Goal: Transaction & Acquisition: Book appointment/travel/reservation

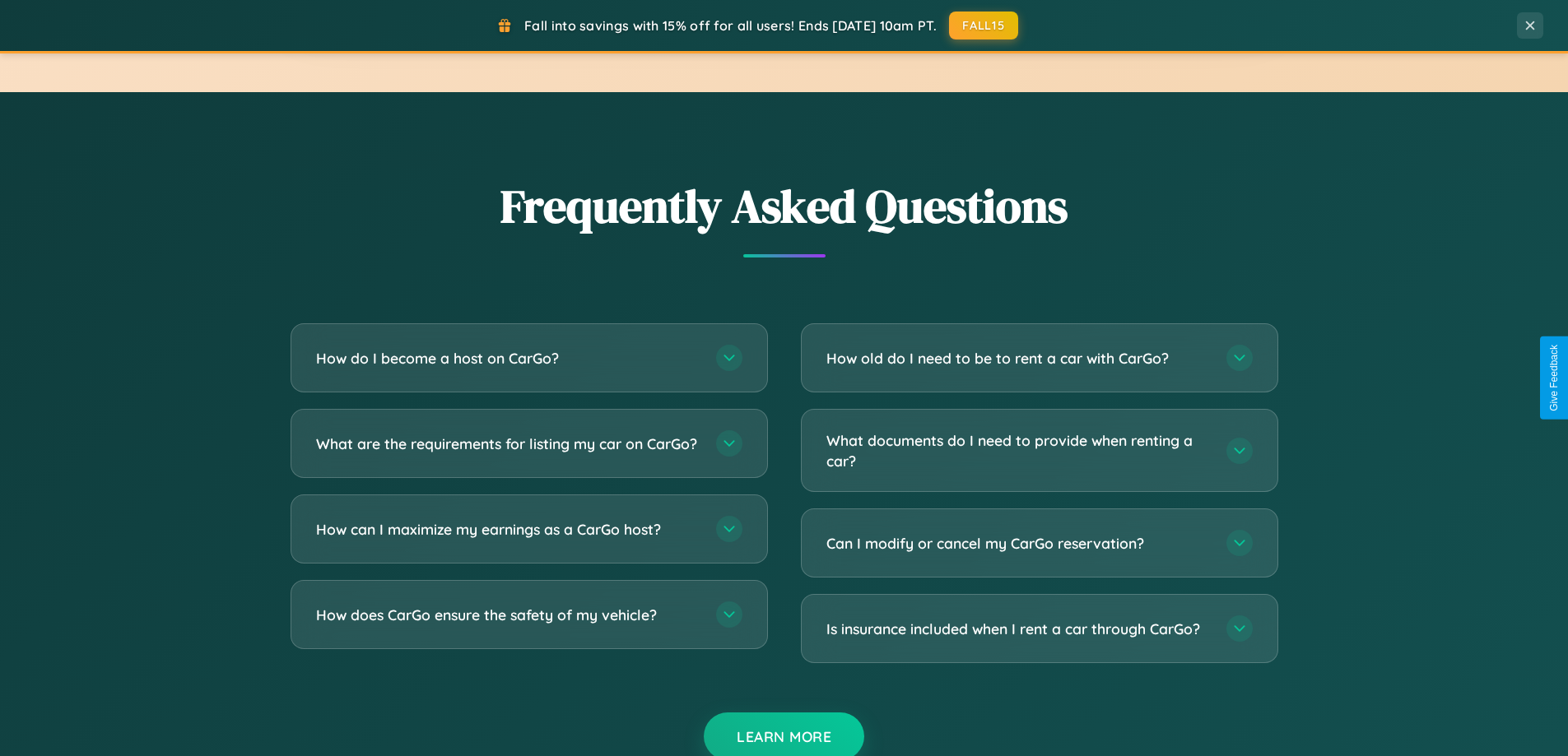
scroll to position [3166, 0]
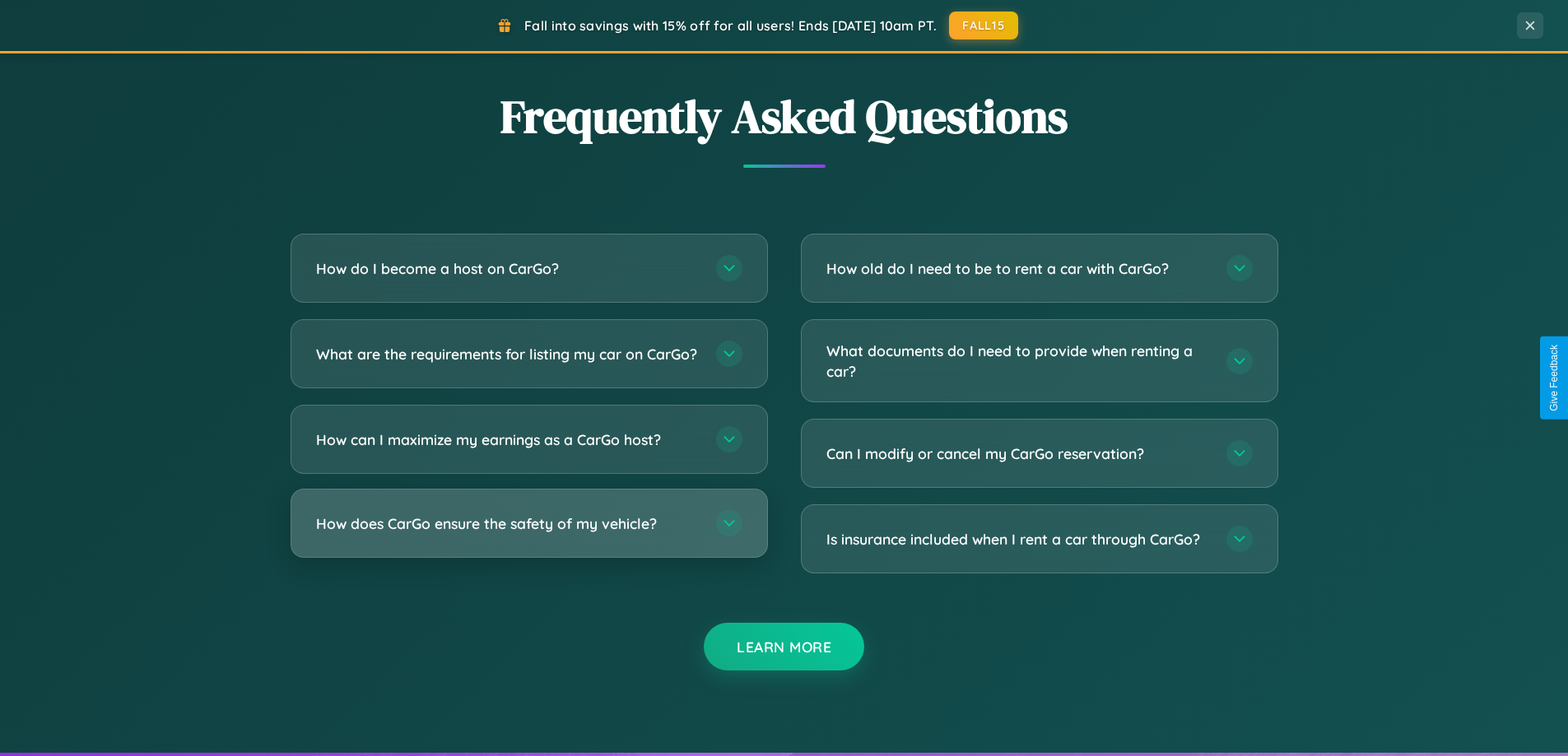
click at [529, 534] on h3 "How does CarGo ensure the safety of my vehicle?" at bounding box center [508, 523] width 384 height 21
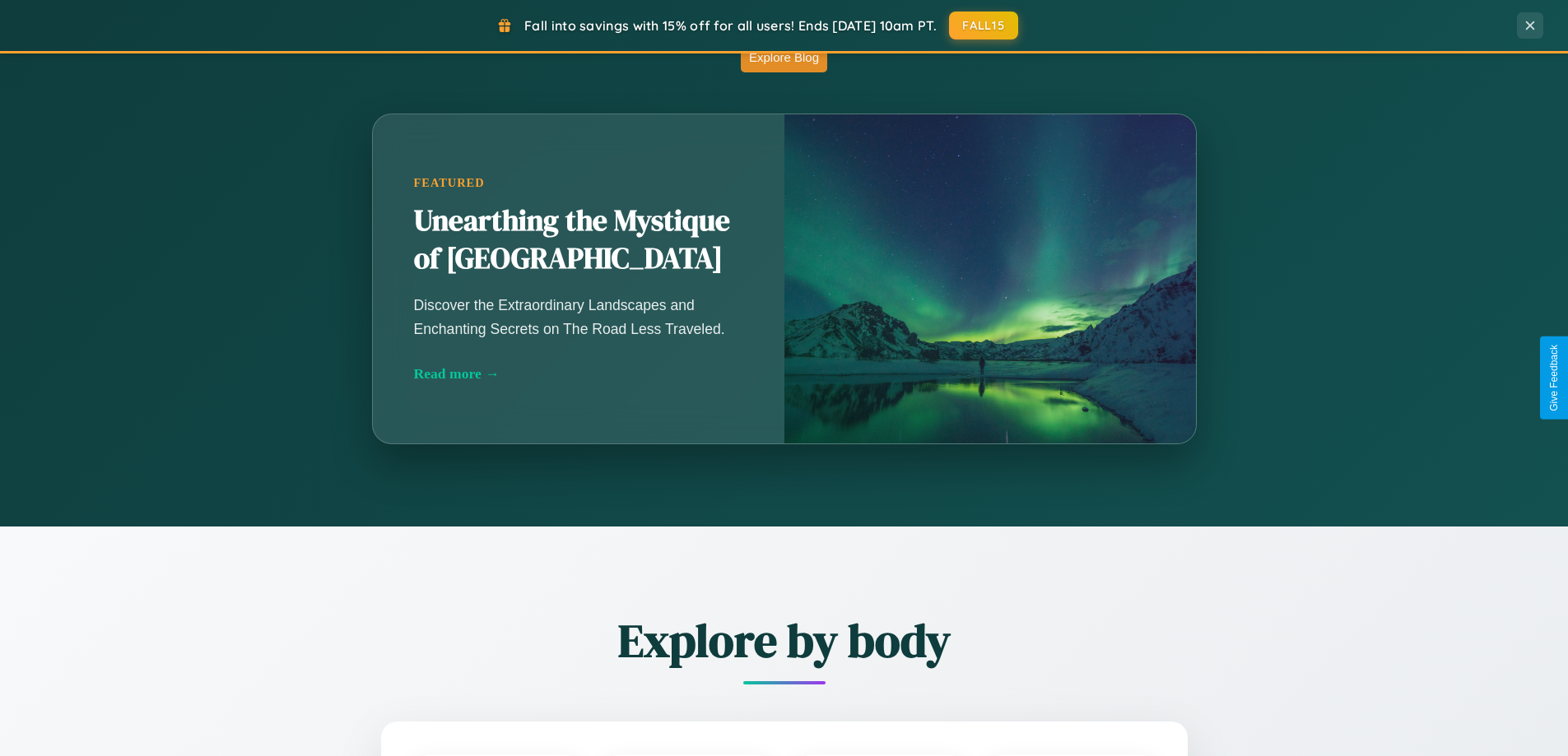
scroll to position [0, 0]
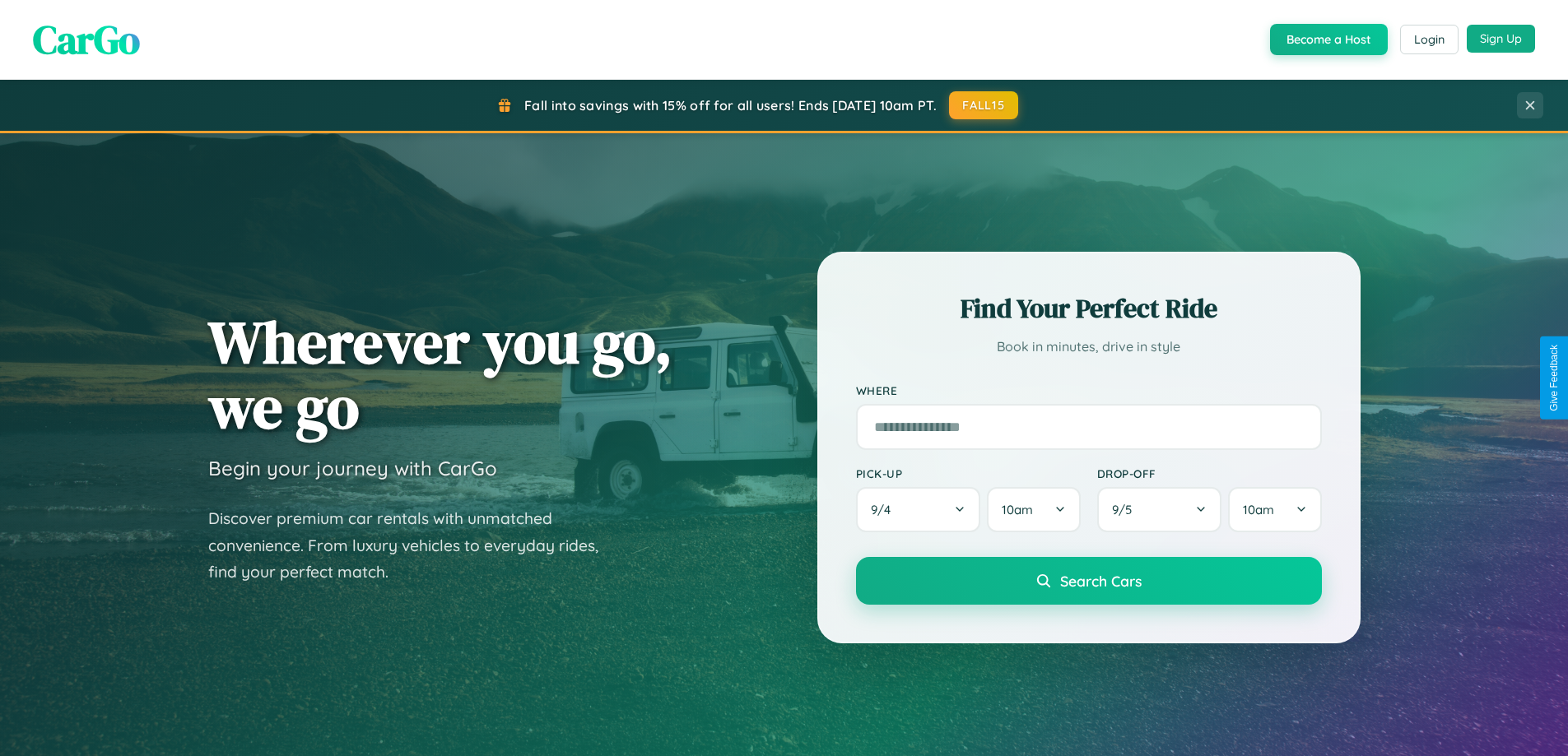
click at [1500, 38] on button "Sign Up" at bounding box center [1500, 38] width 68 height 28
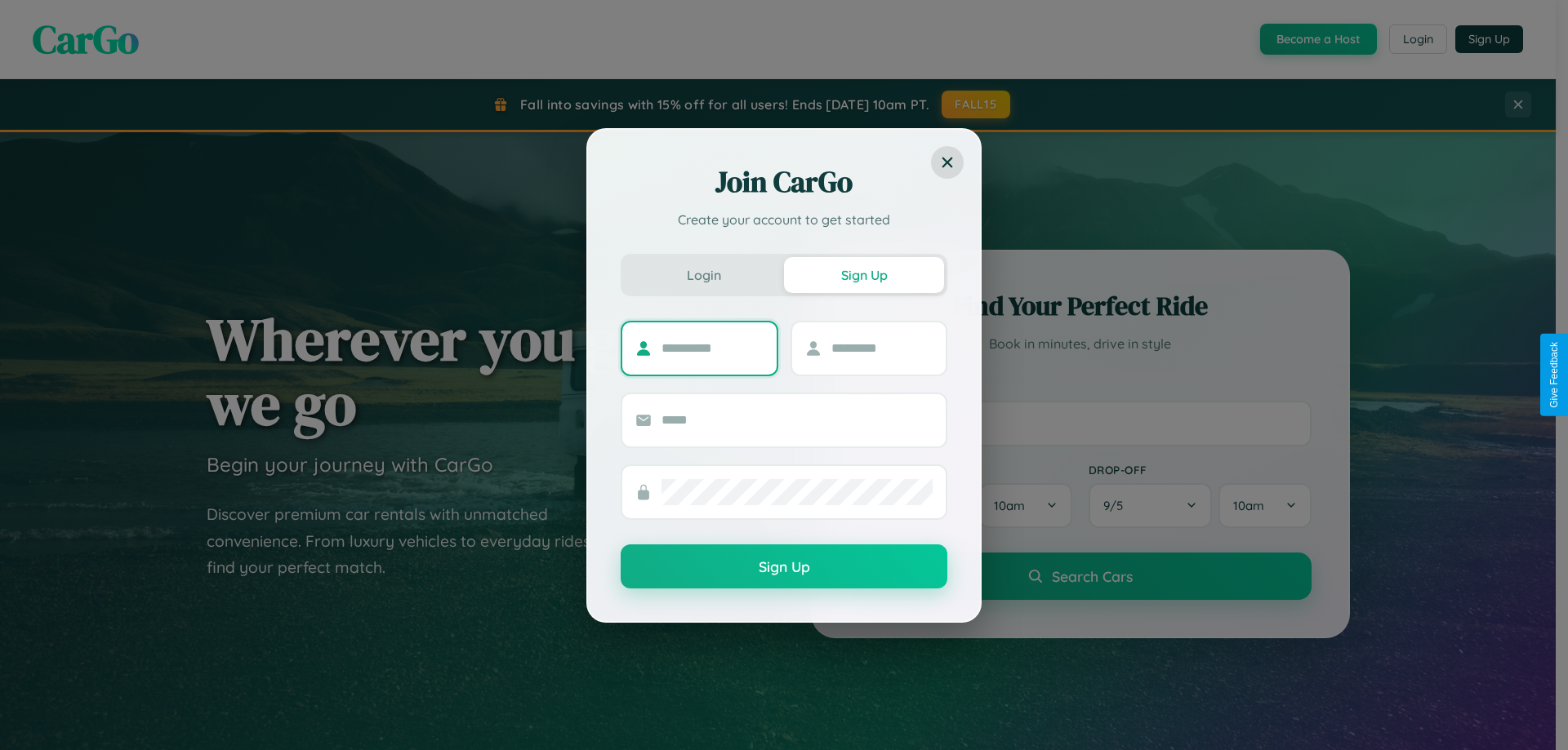
click at [712, 348] on input "text" at bounding box center [712, 348] width 102 height 26
type input "*******"
click at [881, 348] on input "text" at bounding box center [883, 348] width 102 height 26
type input "****"
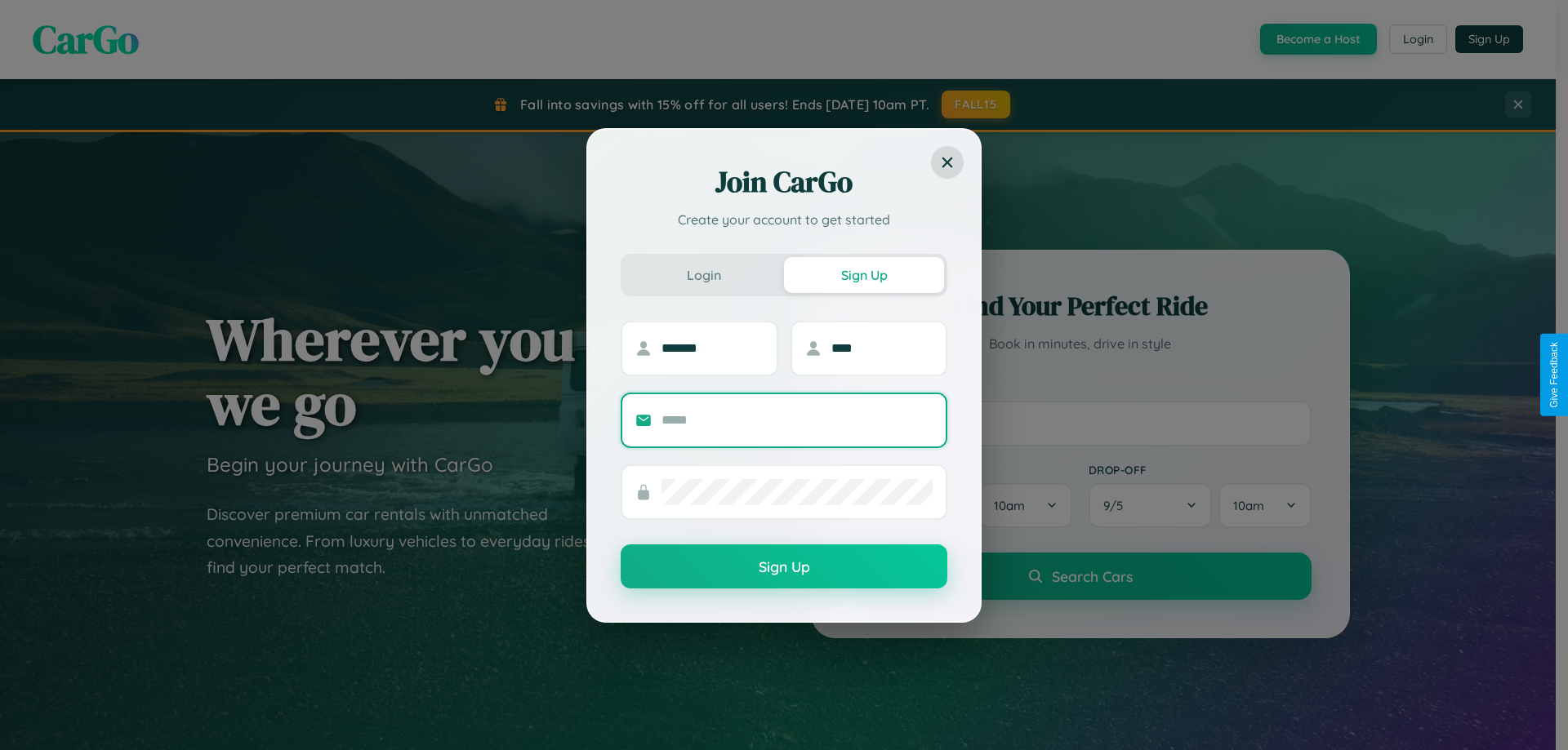
click at [798, 419] on input "text" at bounding box center [797, 420] width 271 height 26
type input "**********"
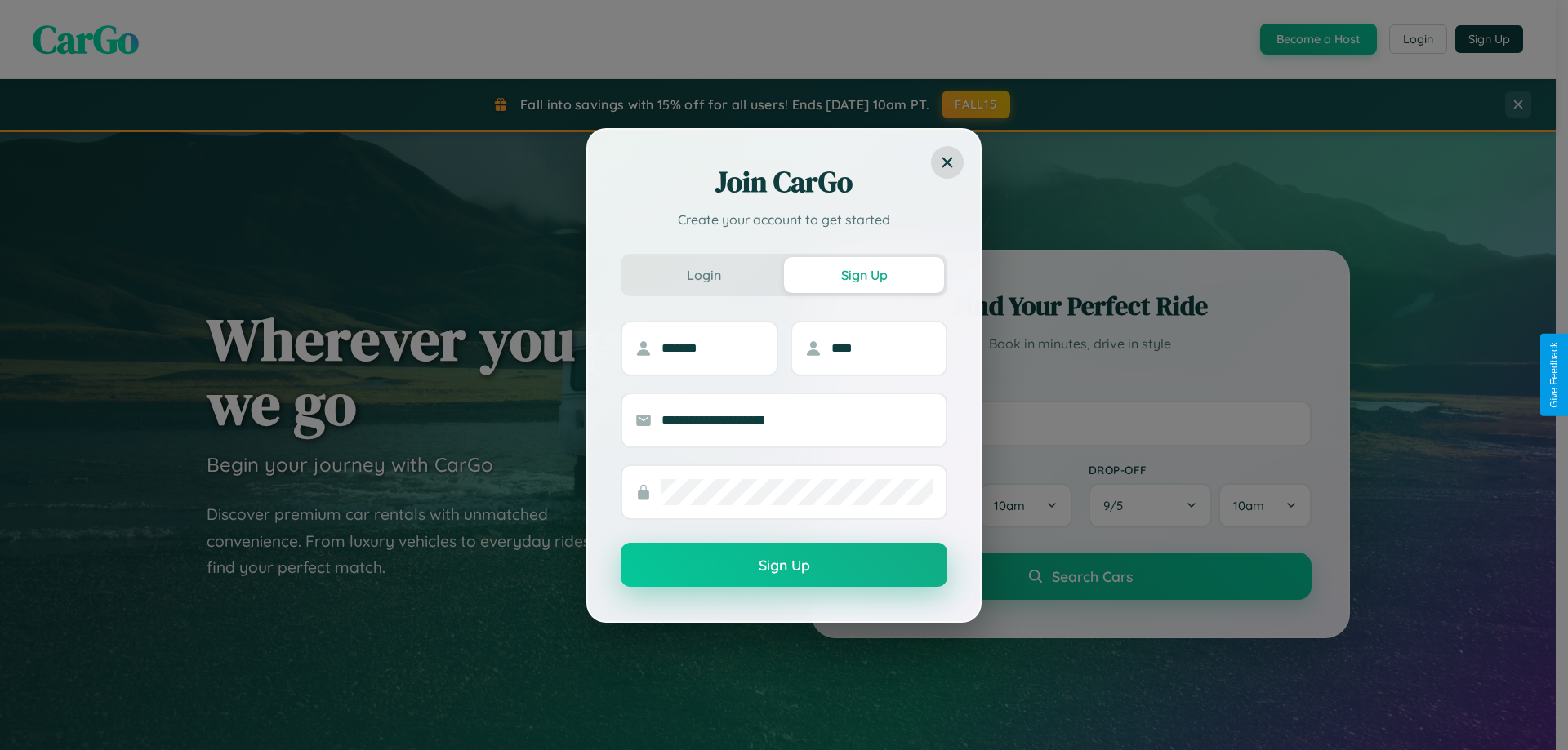
click at [784, 566] on button "Sign Up" at bounding box center [784, 564] width 327 height 44
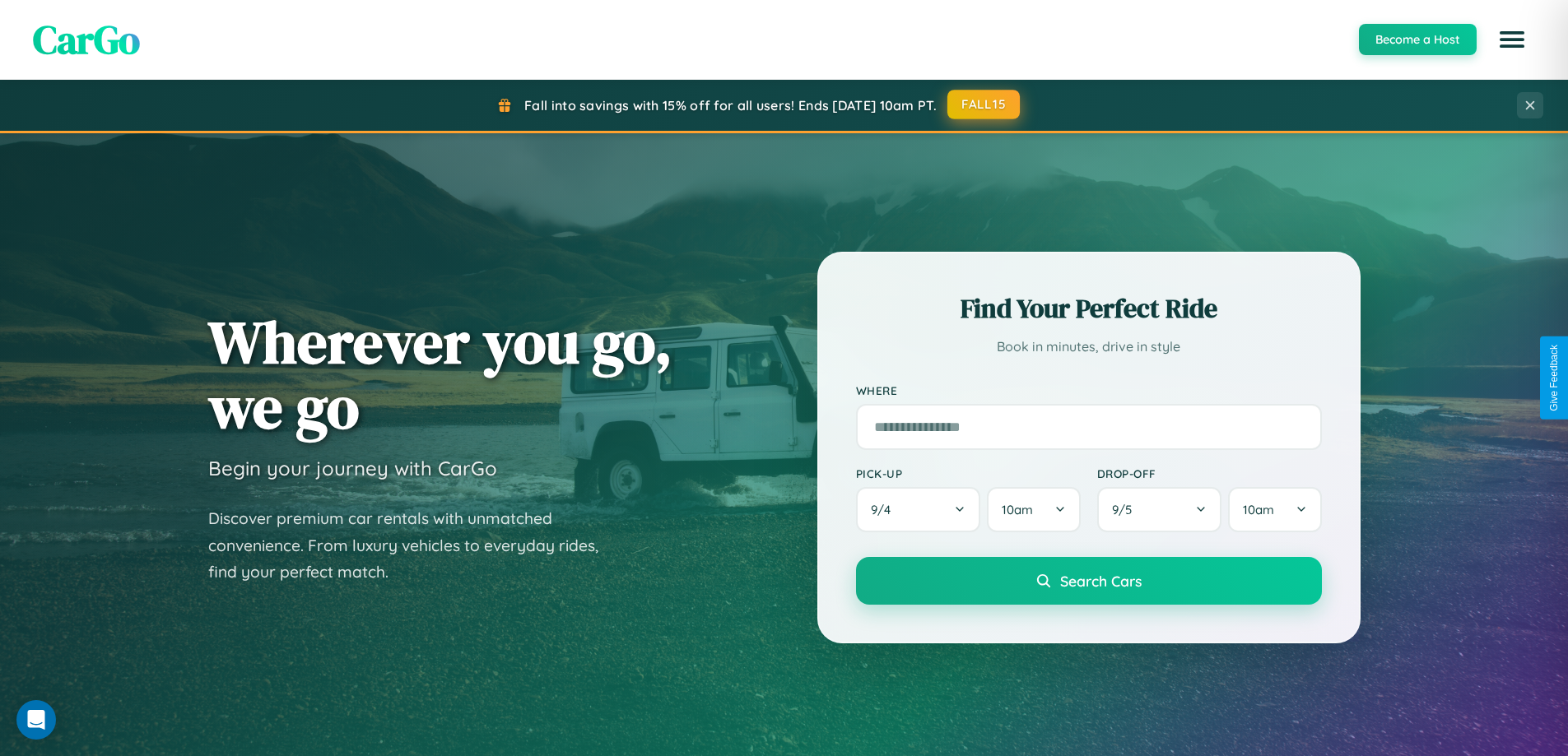
click at [984, 104] on button "FALL15" at bounding box center [983, 104] width 72 height 29
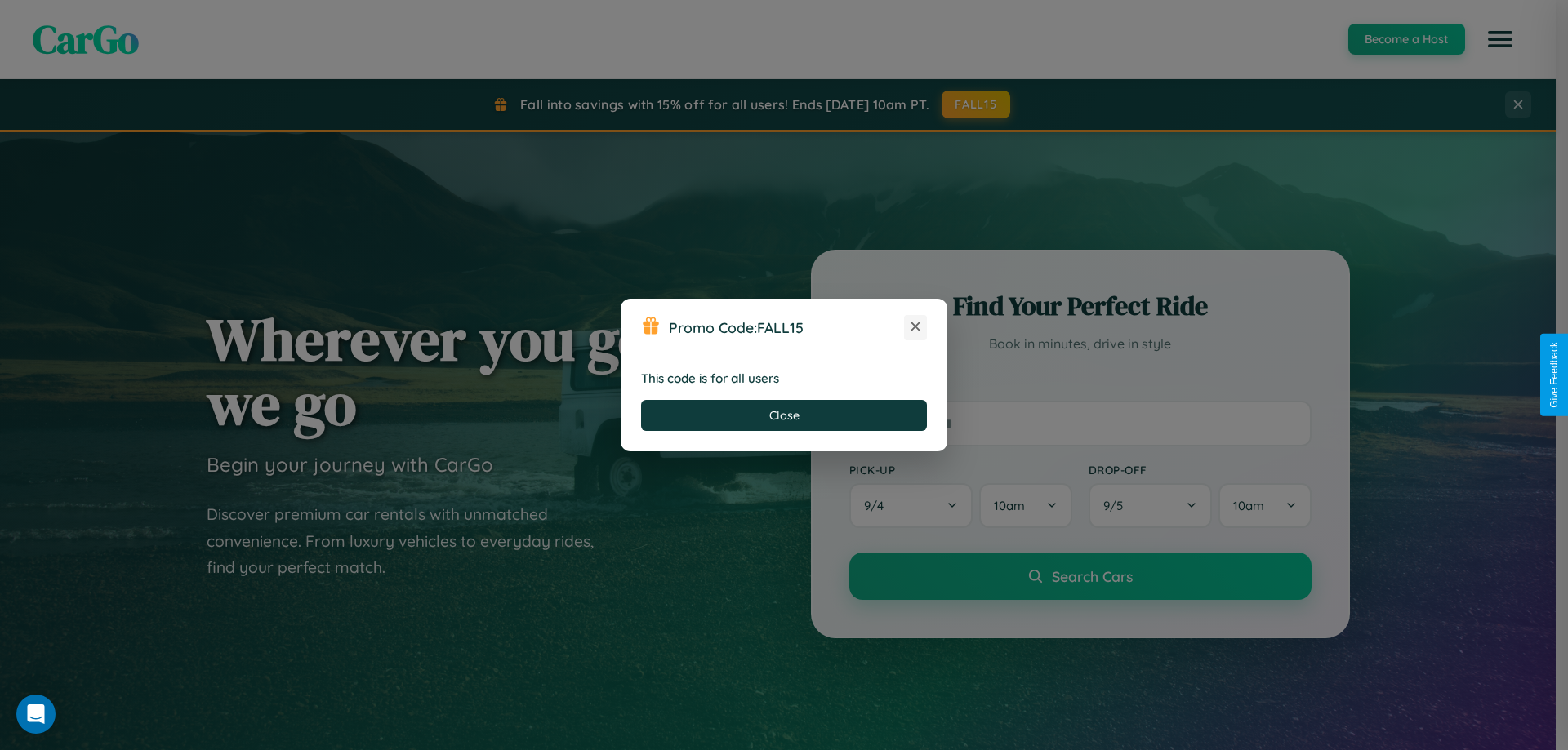
click at [915, 327] on icon at bounding box center [915, 327] width 16 height 16
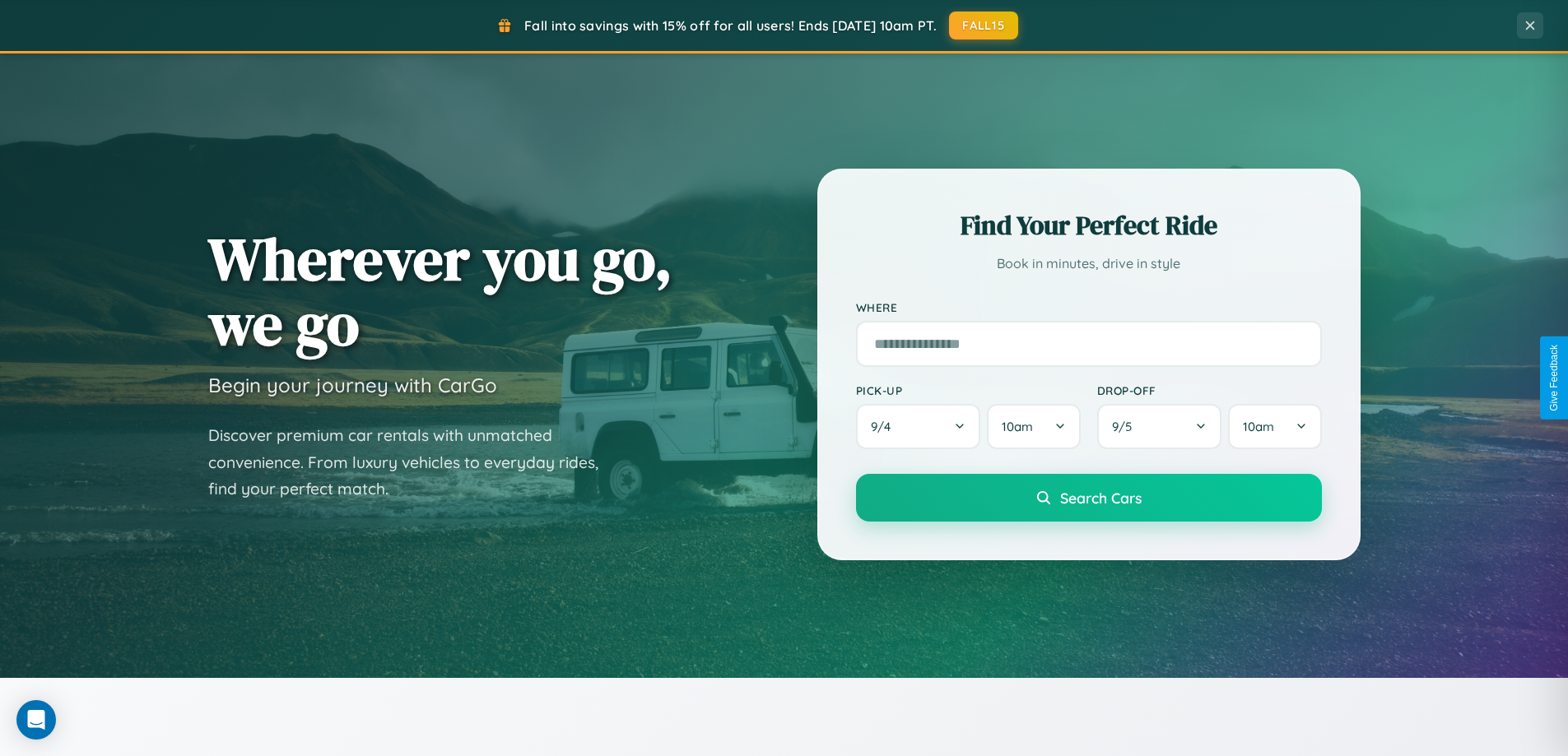
scroll to position [709, 0]
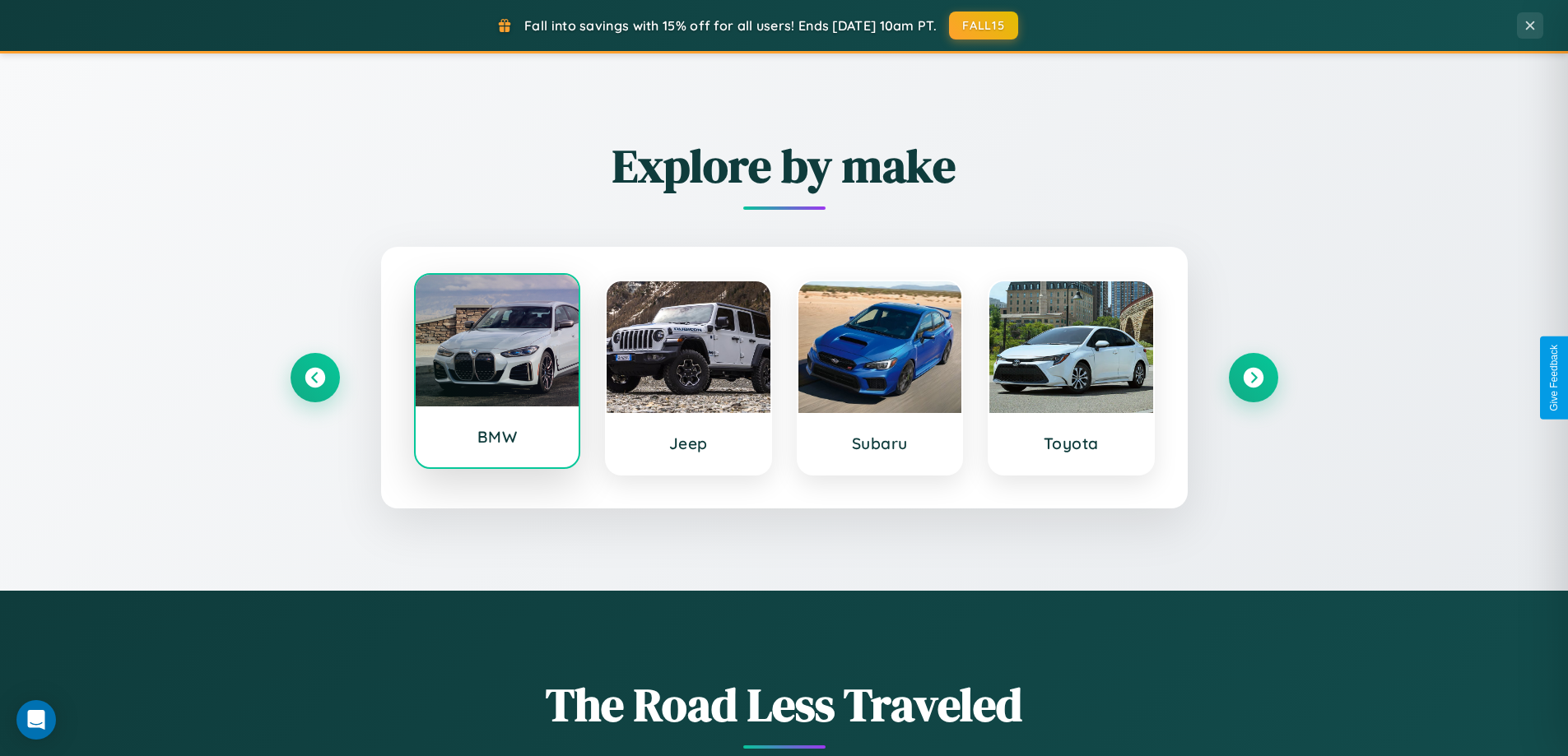
click at [496, 374] on div at bounding box center [497, 341] width 163 height 131
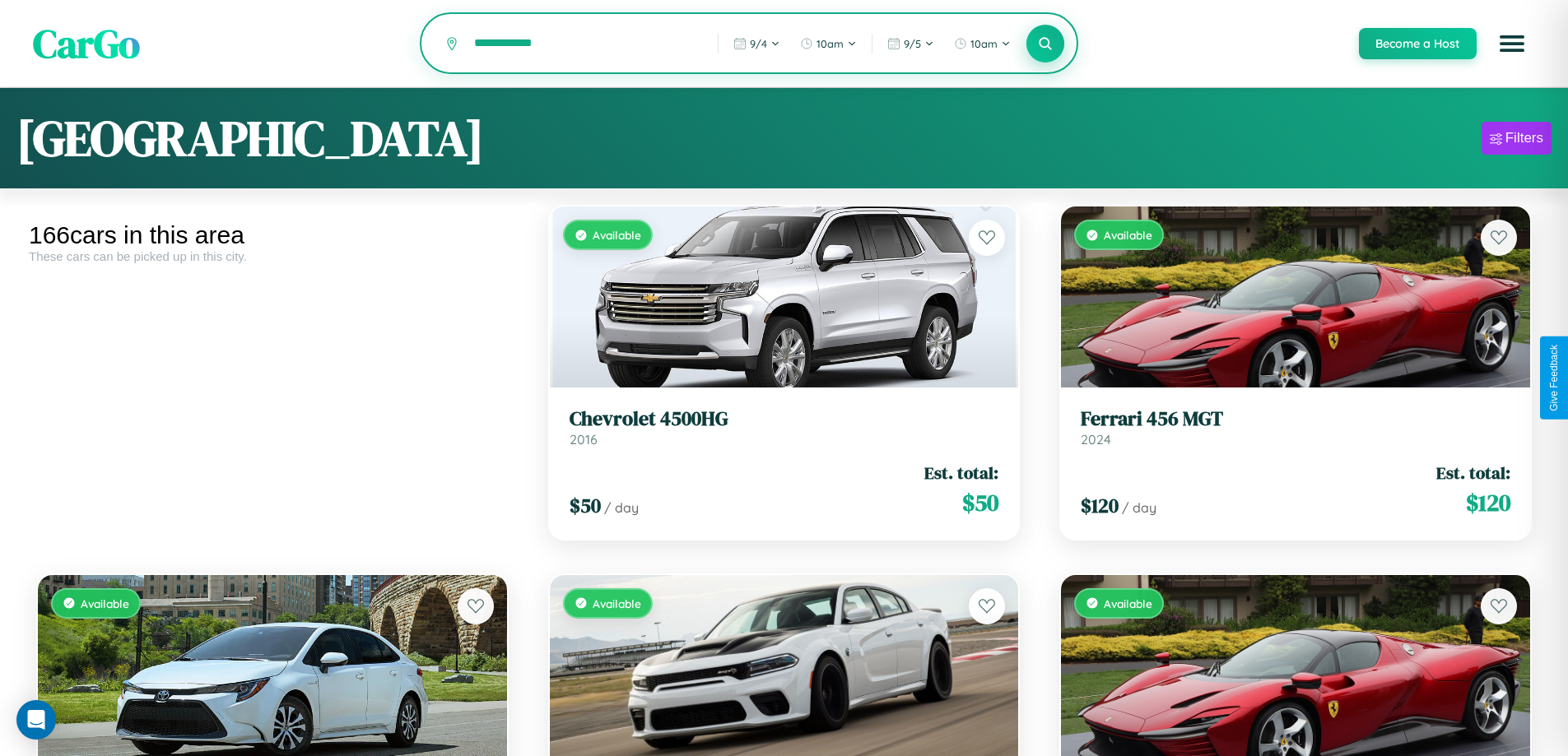
type input "**********"
click at [1045, 45] on icon at bounding box center [1046, 43] width 16 height 16
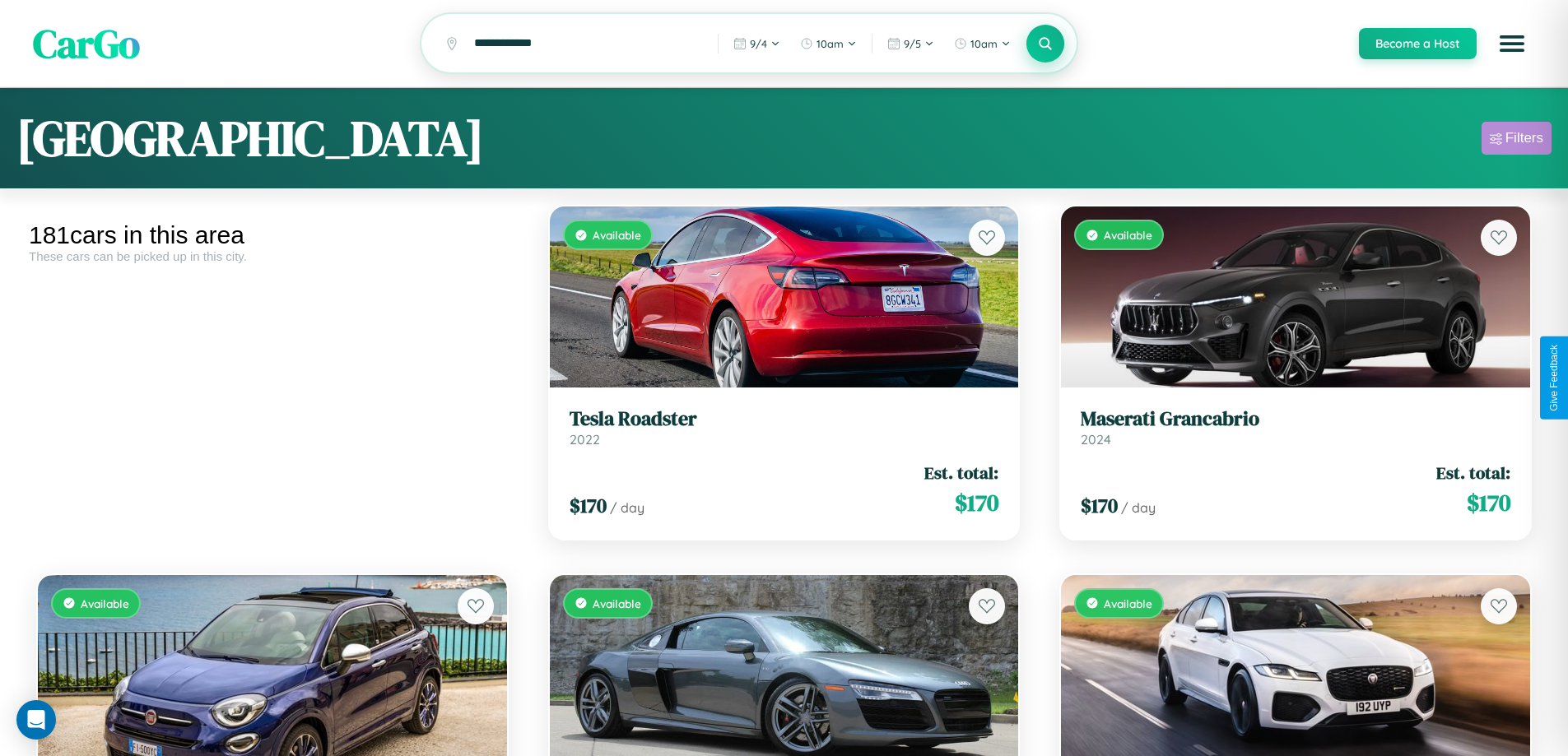
click at [1516, 141] on div "Filters" at bounding box center [1523, 138] width 37 height 16
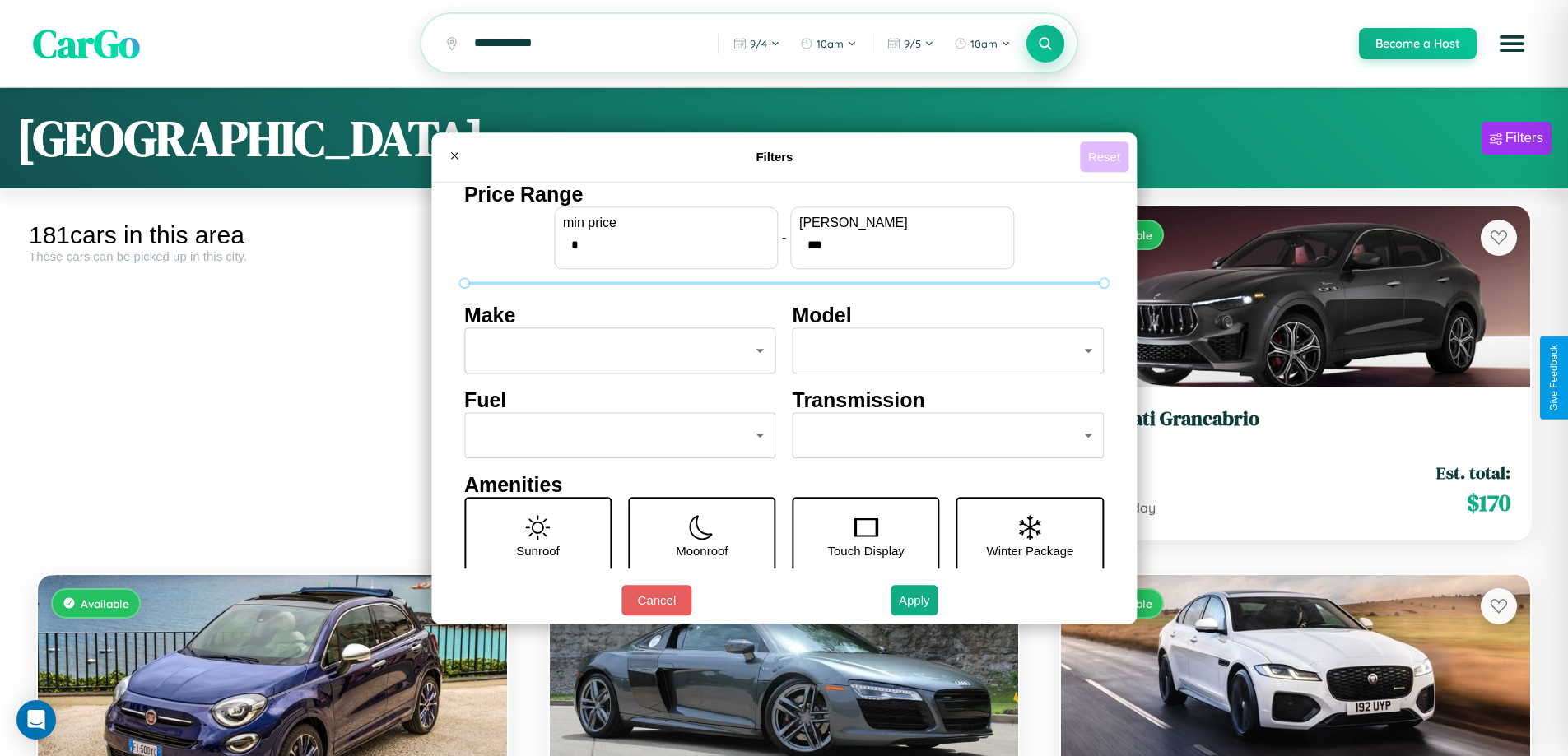
click at [1106, 156] on button "Reset" at bounding box center [1103, 156] width 48 height 30
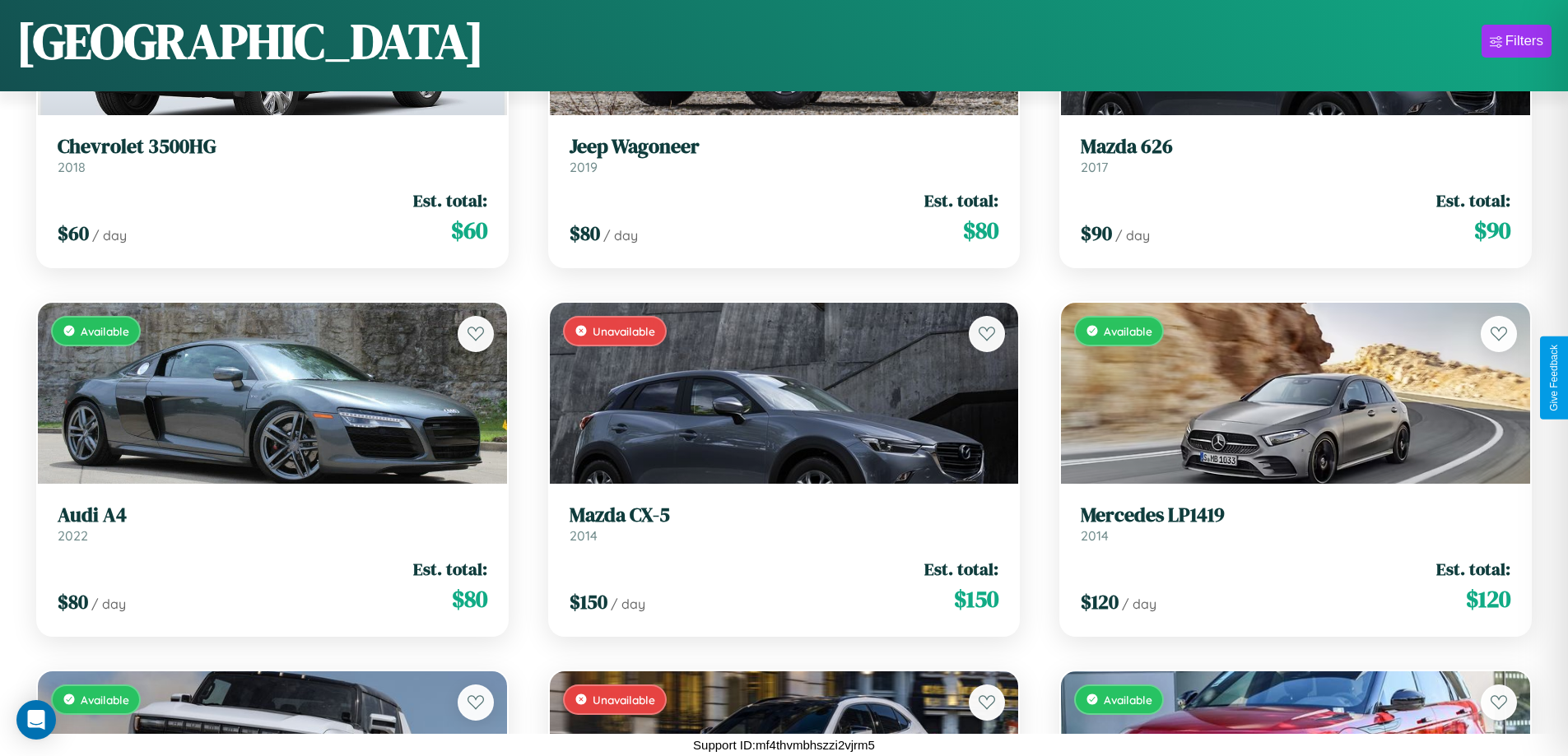
scroll to position [12760, 0]
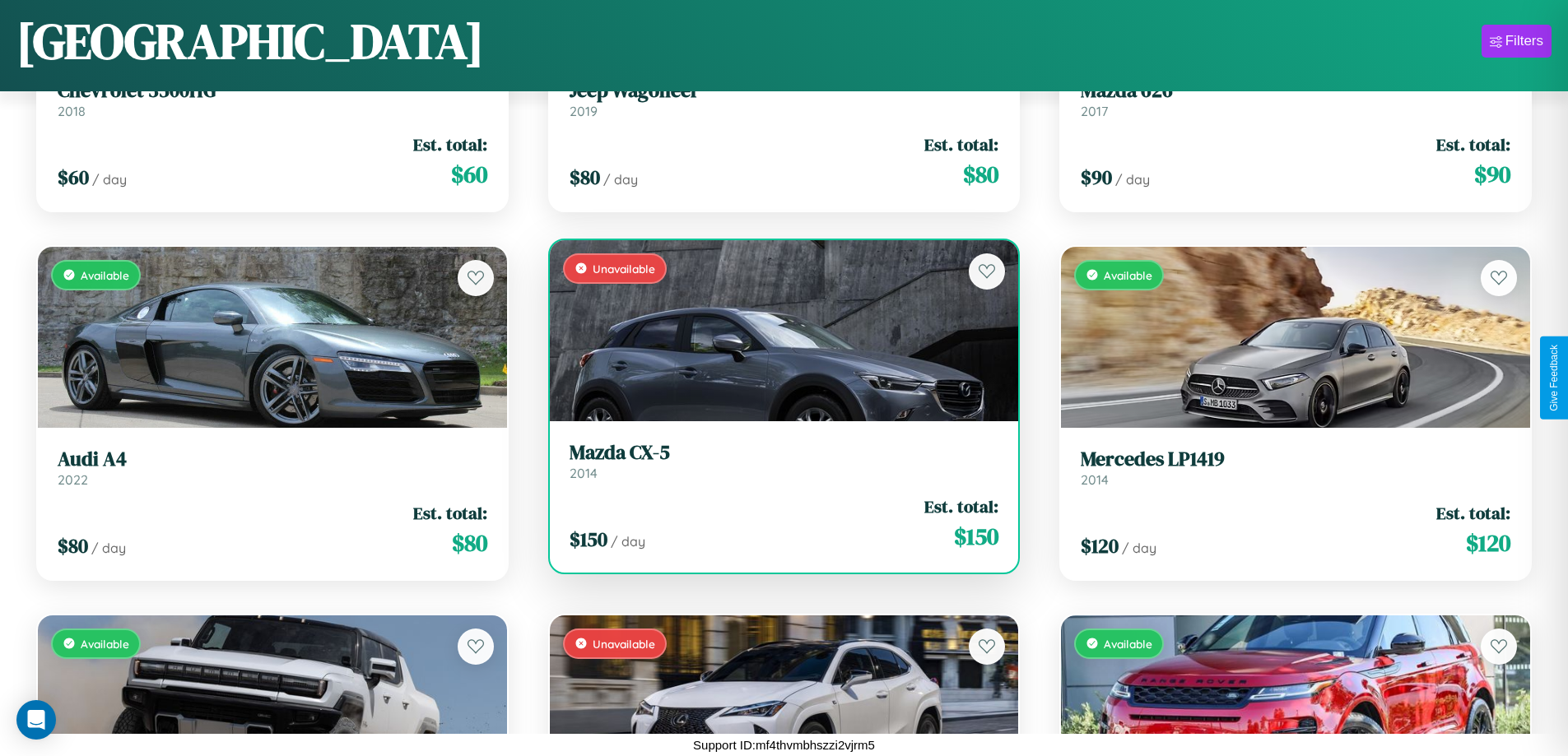
click at [777, 463] on h3 "Mazda CX-5" at bounding box center [784, 453] width 429 height 24
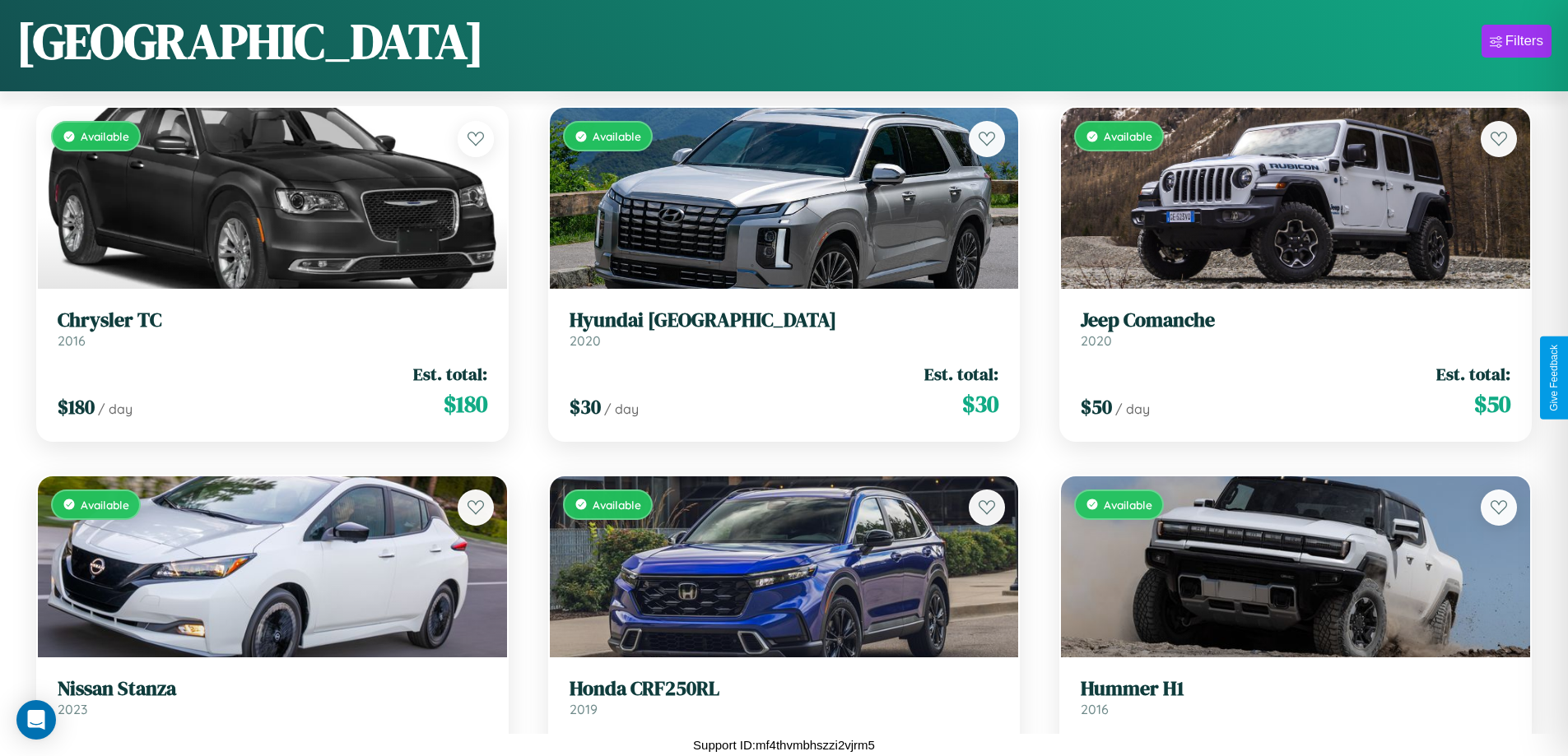
scroll to position [21869, 0]
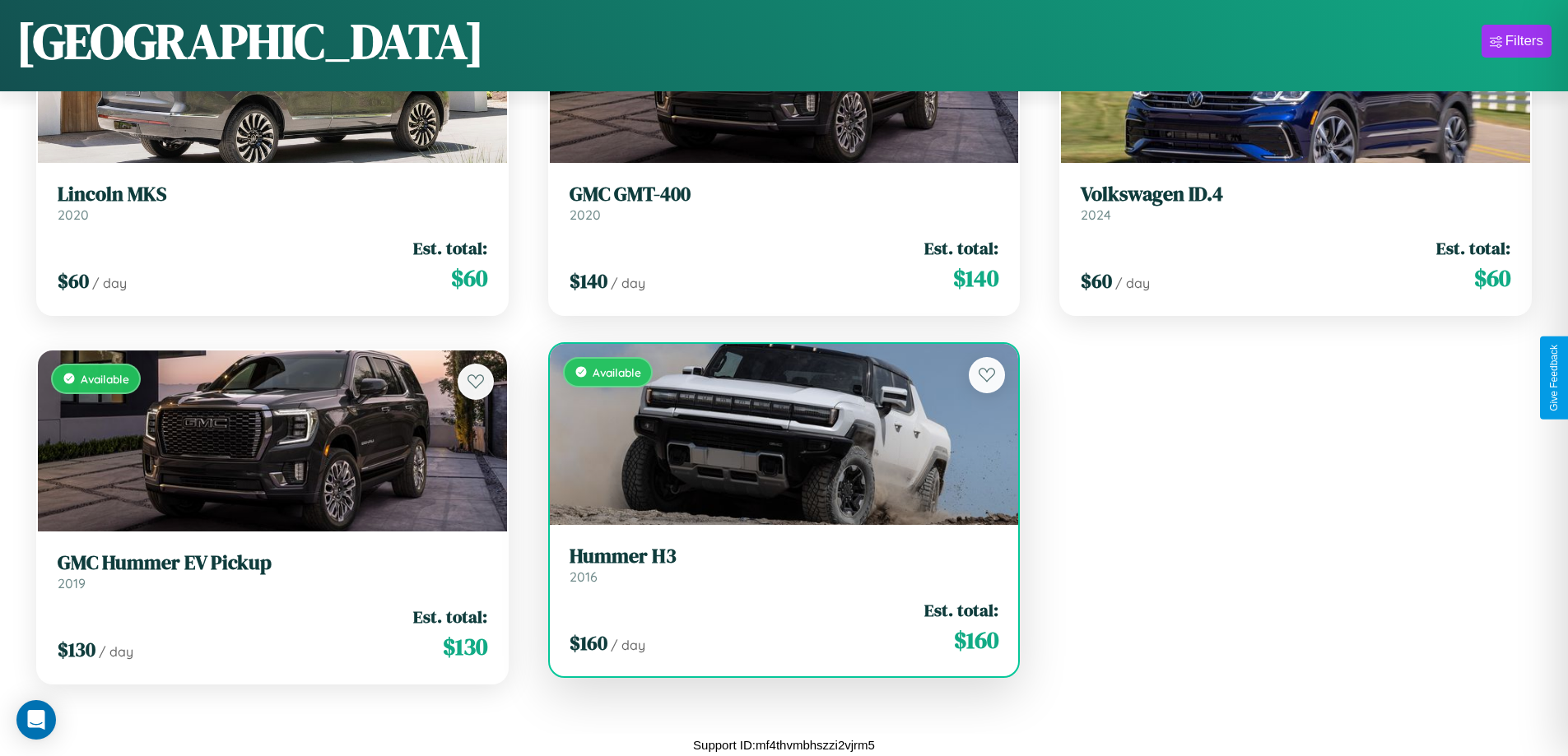
click at [777, 571] on link "Hummer H3 2016" at bounding box center [784, 565] width 429 height 40
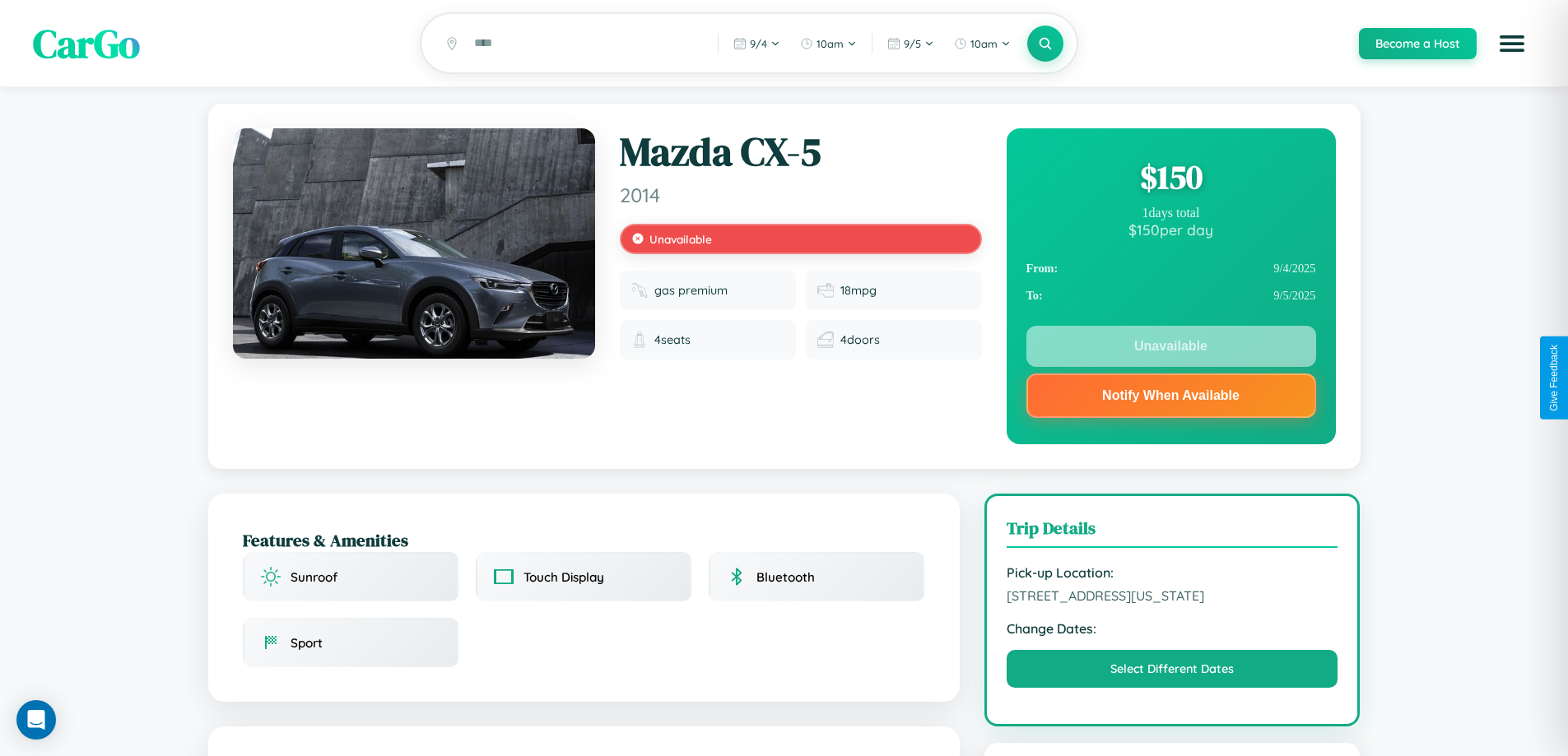
scroll to position [229, 0]
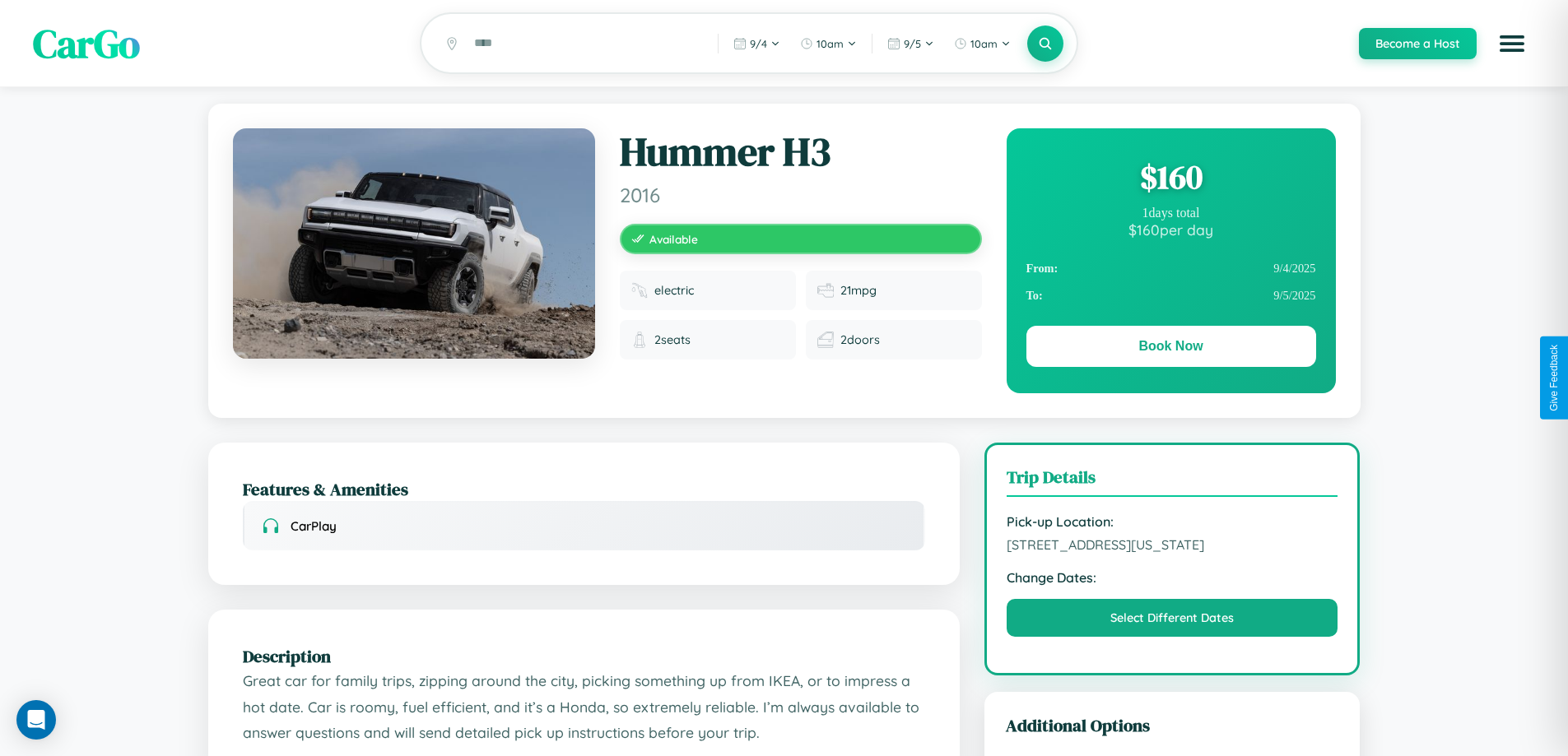
scroll to position [913, 0]
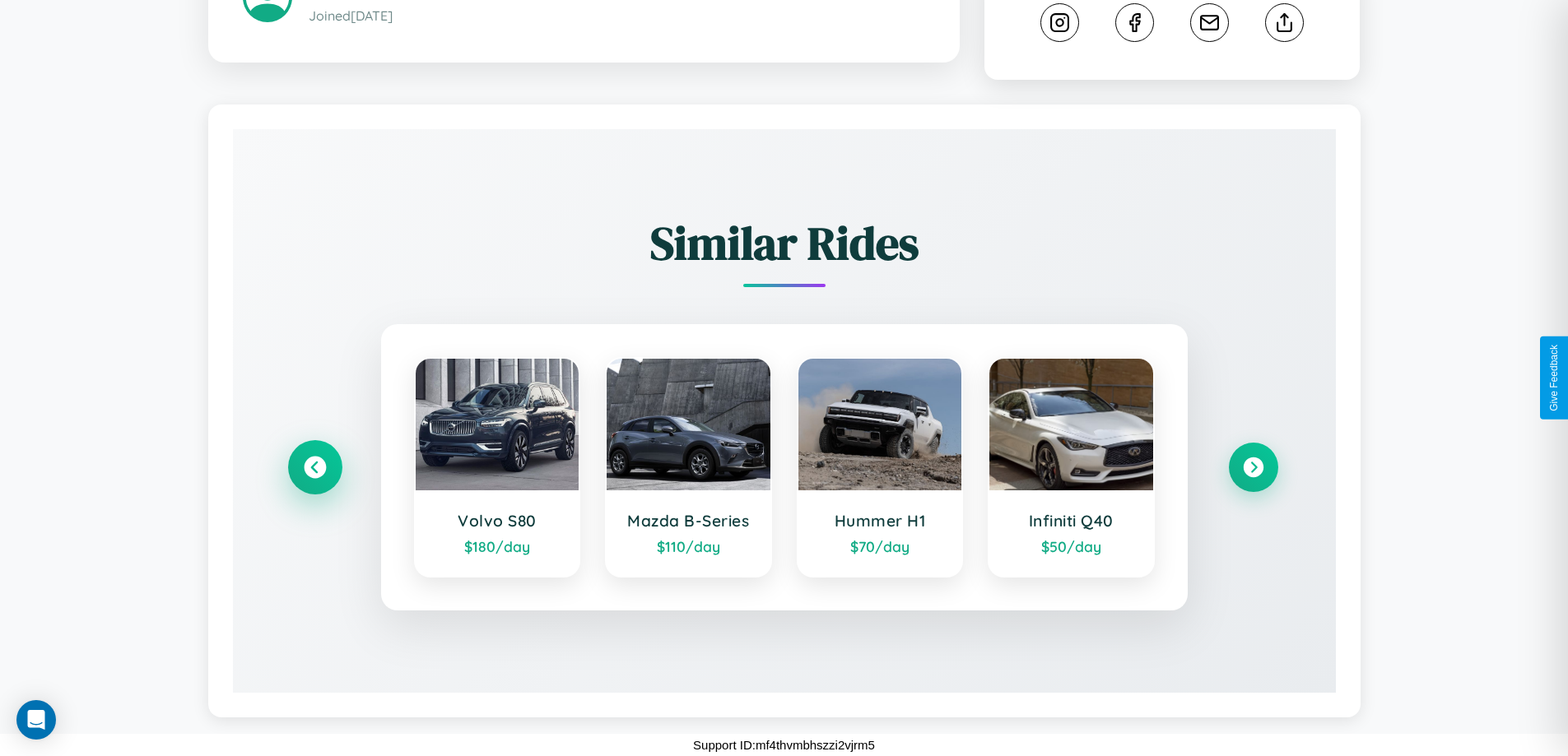
click at [314, 467] on icon at bounding box center [315, 467] width 22 height 22
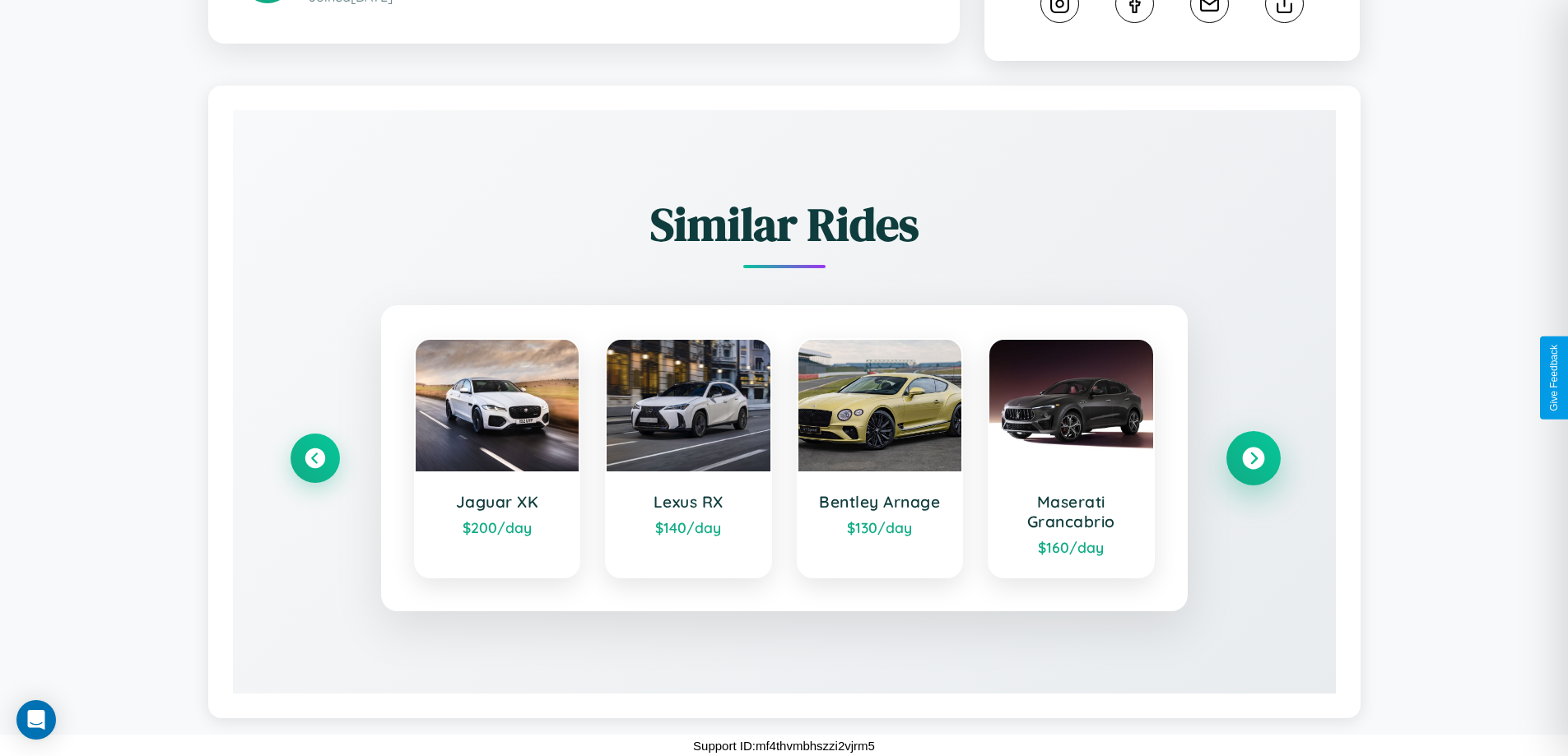
click at [1253, 470] on icon at bounding box center [1253, 458] width 22 height 22
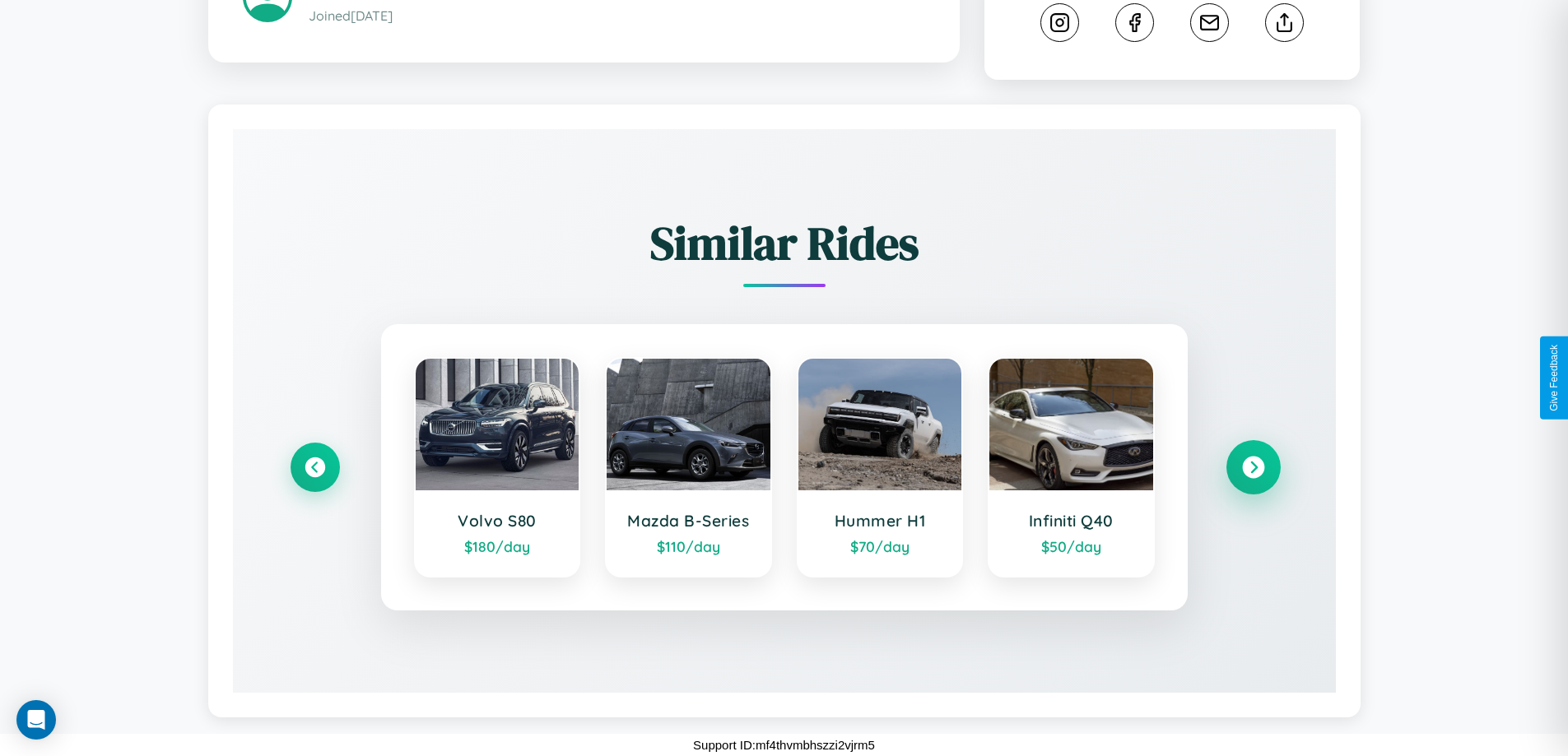
click at [1253, 467] on icon at bounding box center [1253, 467] width 22 height 22
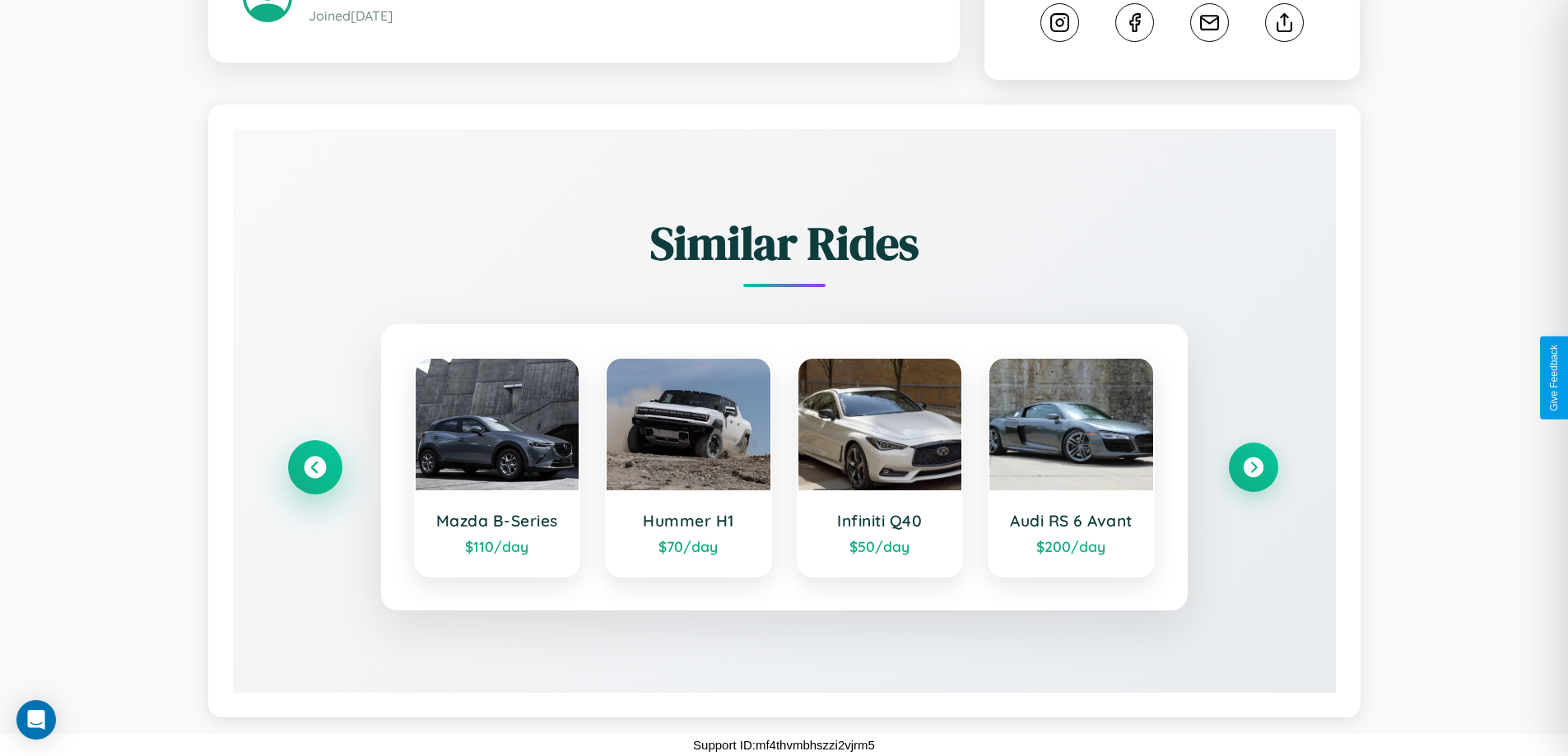
click at [314, 467] on icon at bounding box center [315, 467] width 22 height 22
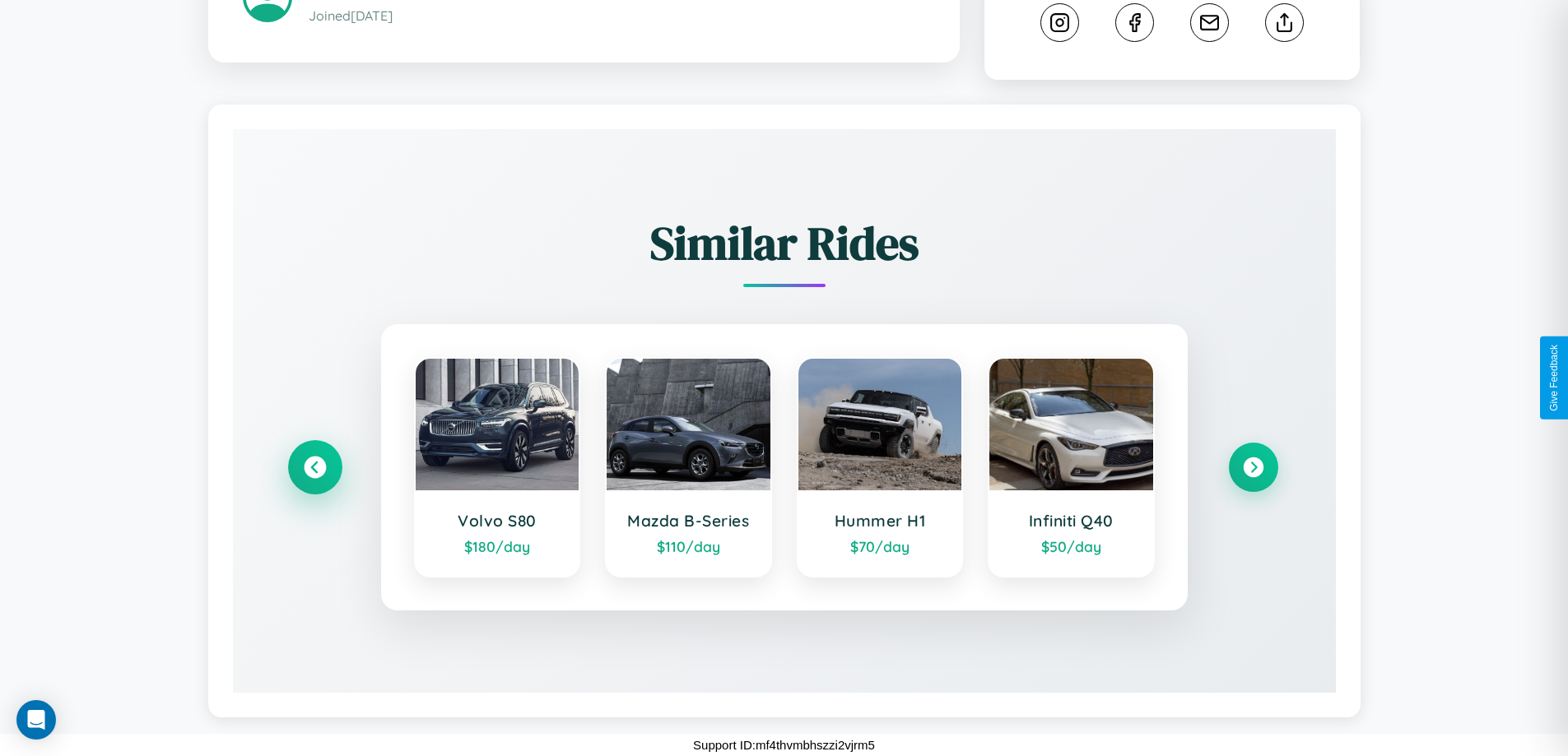
click at [314, 467] on icon at bounding box center [315, 467] width 22 height 22
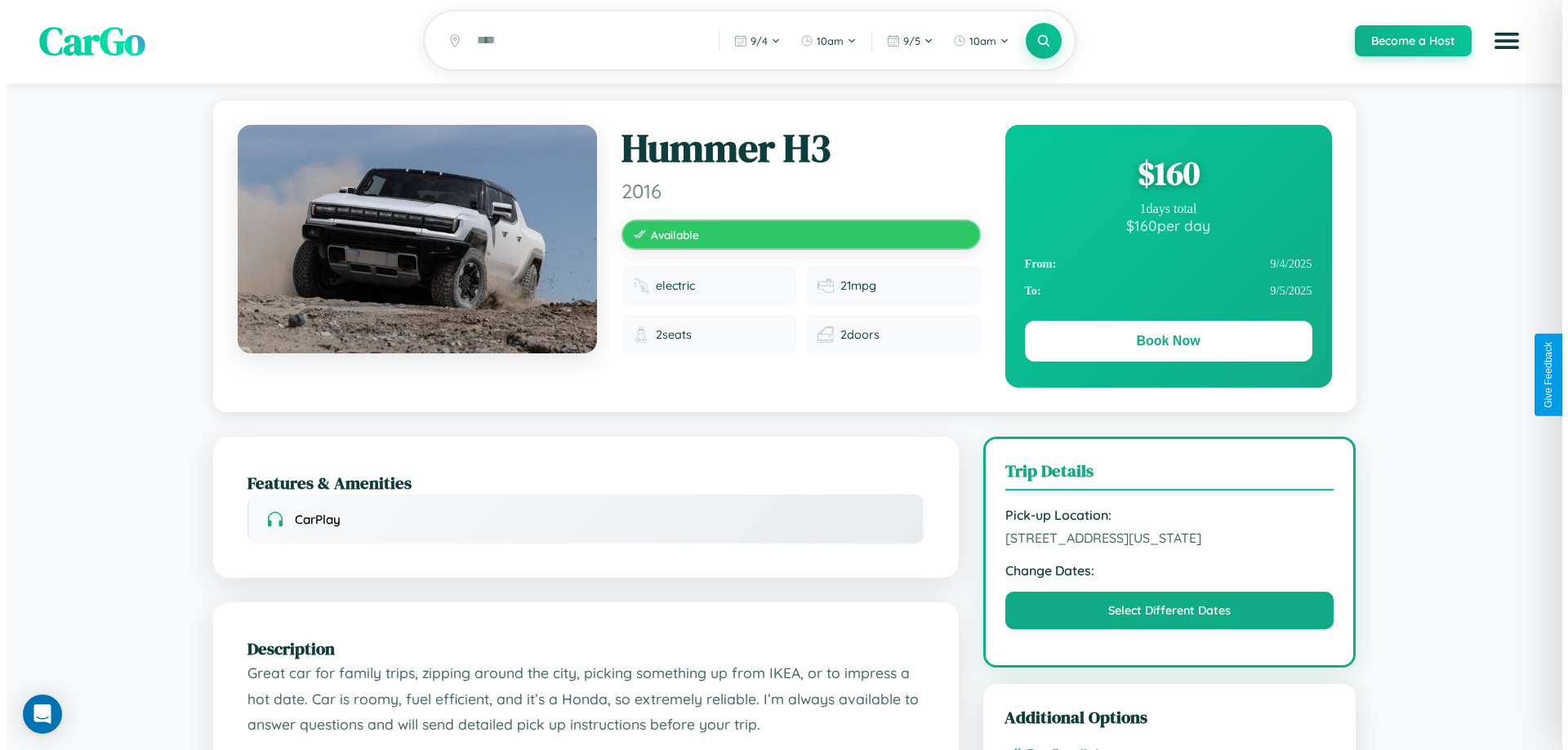
scroll to position [0, 0]
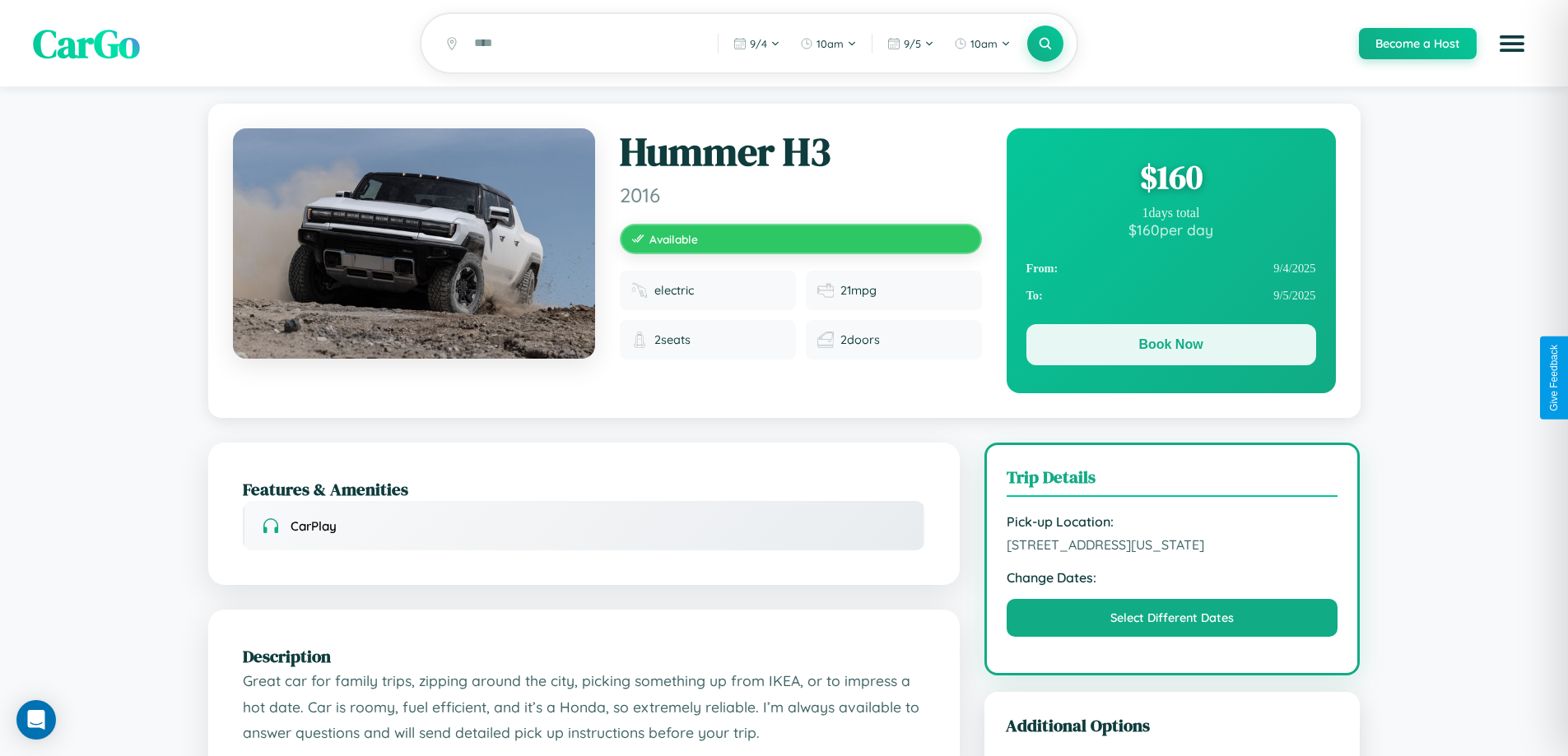
click at [1171, 347] on button "Book Now" at bounding box center [1171, 344] width 289 height 41
